Goal: Communication & Community: Answer question/provide support

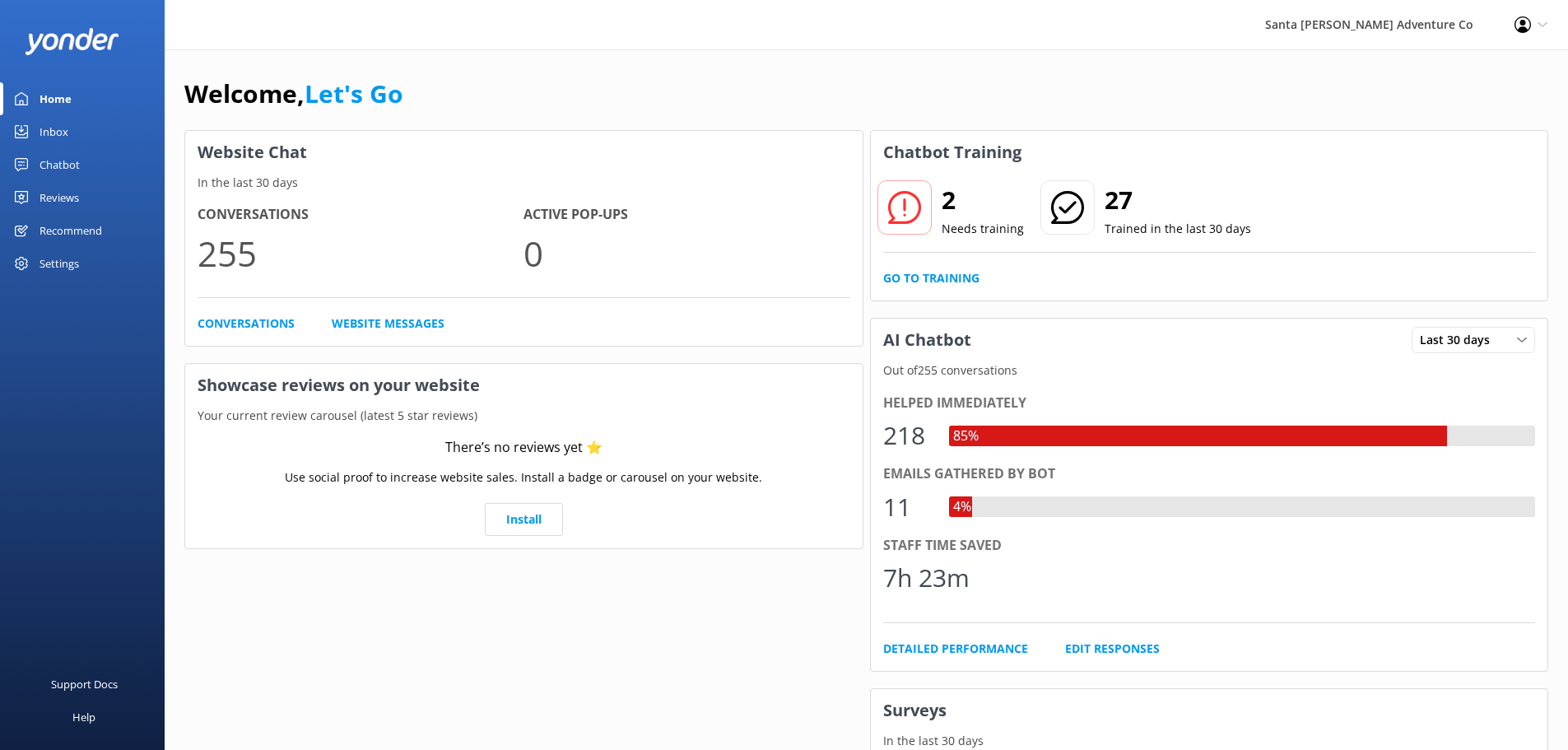
click at [46, 131] on div "Inbox" at bounding box center [54, 131] width 29 height 33
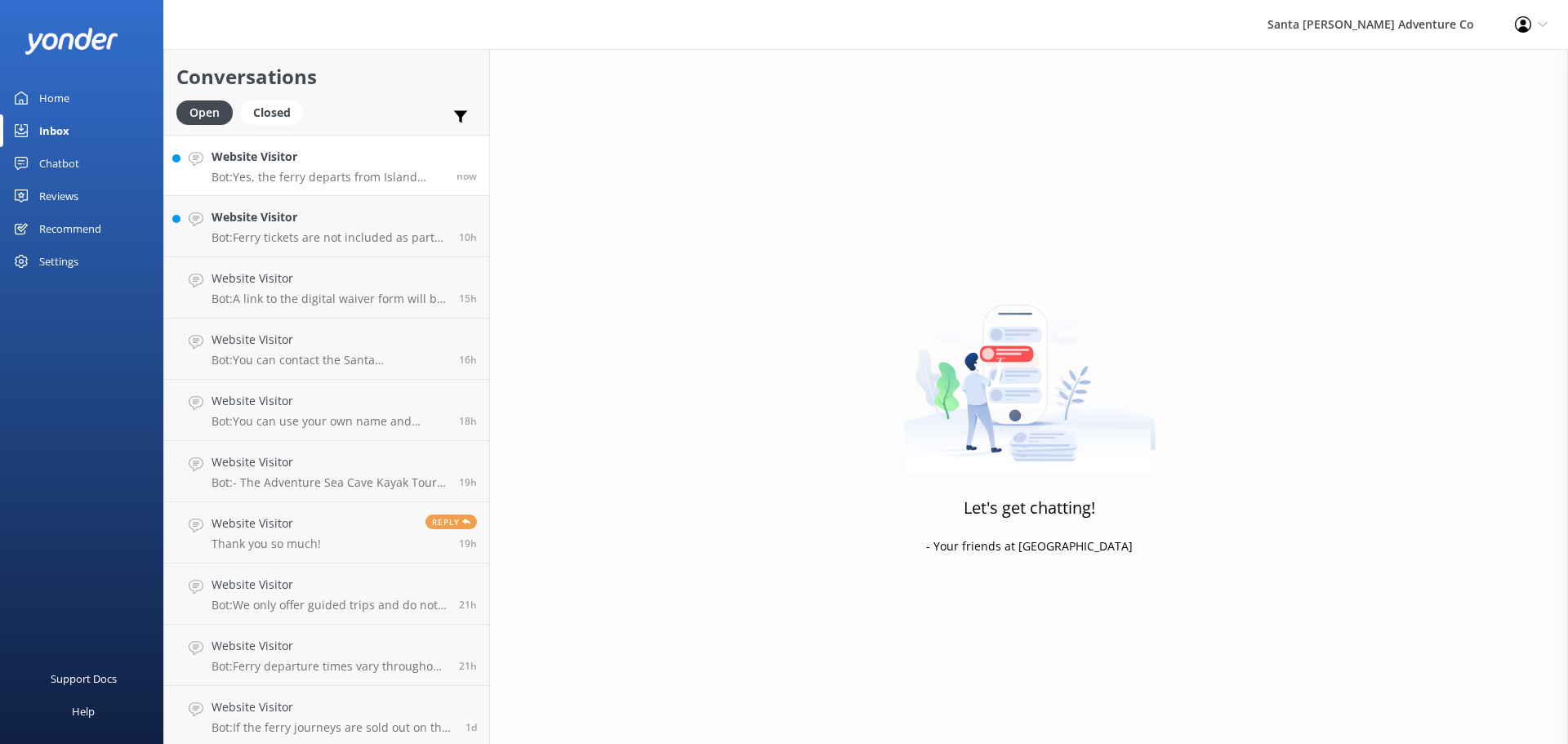
click at [254, 167] on div "Website Visitor Bot: Yes, the ferry departs from Island Packers in the [GEOGRAP…" at bounding box center [328, 165] width 233 height 35
